Goal: Check status: Check status

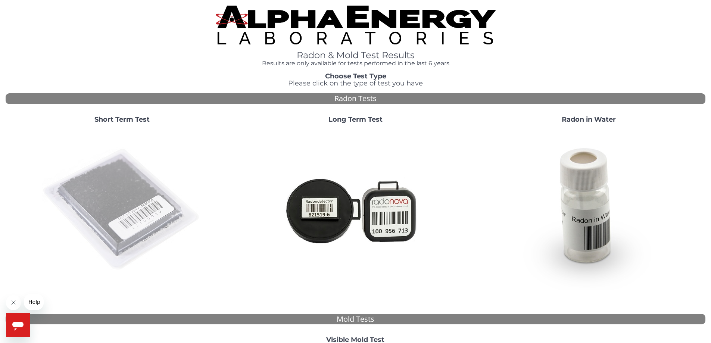
click at [103, 213] on img at bounding box center [122, 210] width 161 height 161
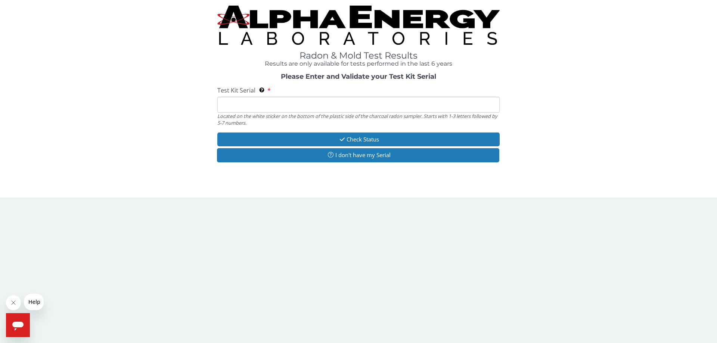
click at [292, 108] on input "Test Kit Serial Located on the white sticker on the bottom of the plastic side …" at bounding box center [358, 105] width 282 height 16
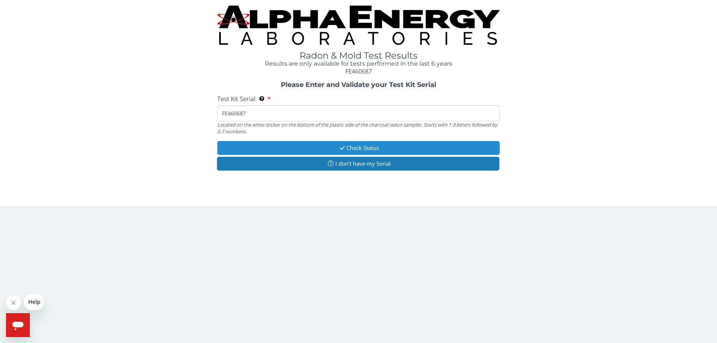
type input "FE460687"
click at [313, 151] on button "Check Status" at bounding box center [358, 148] width 282 height 14
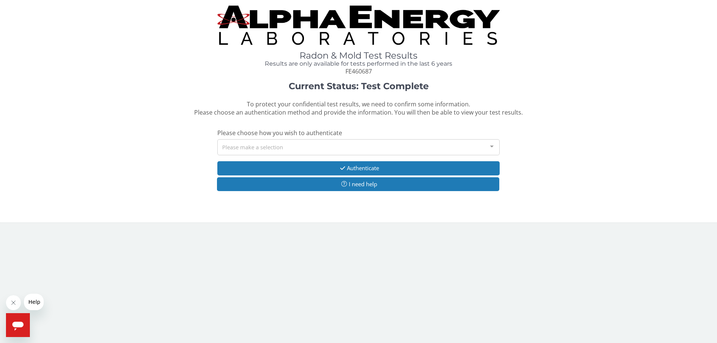
click at [313, 151] on div "Please make a selection" at bounding box center [358, 147] width 282 height 16
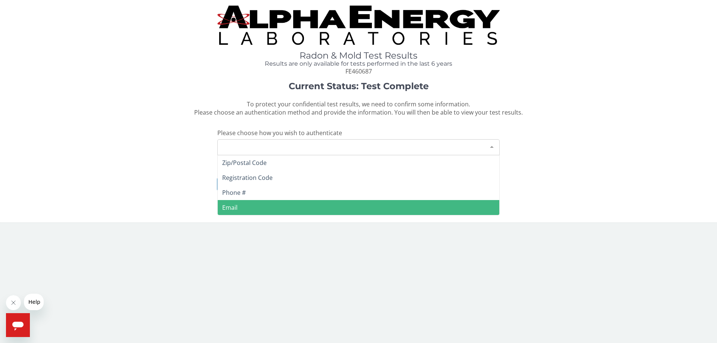
click at [157, 285] on body "Radon & Mold Test Results Results are only available for tests performed in the…" at bounding box center [358, 171] width 717 height 343
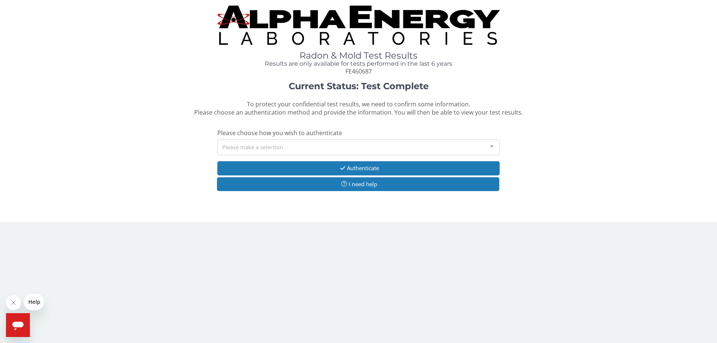
click at [557, 139] on div "Current Status: Test Complete To protect your confidential test results, we nee…" at bounding box center [359, 140] width 706 height 118
click at [470, 147] on div "Please make a selection" at bounding box center [358, 147] width 282 height 16
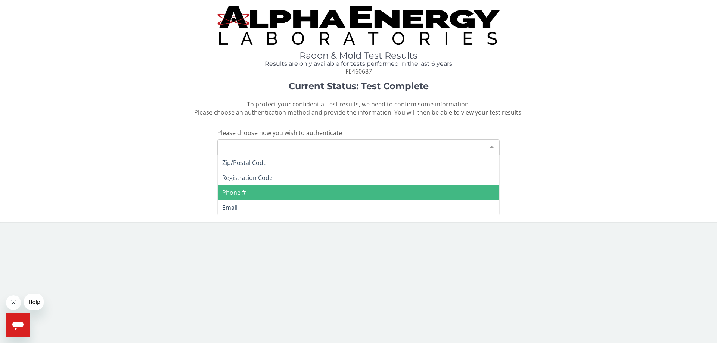
click at [306, 195] on span "Phone #" at bounding box center [359, 192] width 282 height 15
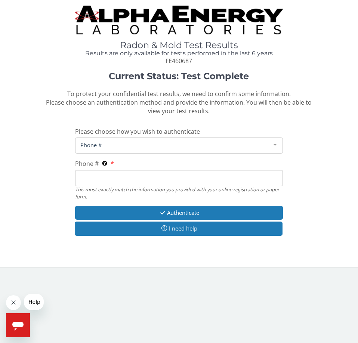
click at [101, 176] on input "Phone # This must exactly match the information you provided with your online r…" at bounding box center [179, 178] width 208 height 16
click at [105, 177] on input "205 949" at bounding box center [179, 178] width 208 height 16
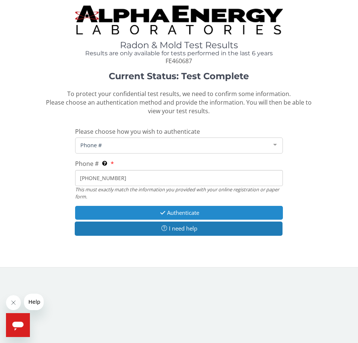
type input "[PHONE_NUMBER]"
click at [116, 213] on button "Authenticate" at bounding box center [179, 213] width 208 height 14
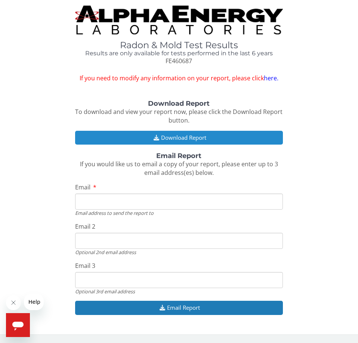
click at [167, 139] on button "Download Report" at bounding box center [179, 138] width 208 height 14
